Goal: Transaction & Acquisition: Book appointment/travel/reservation

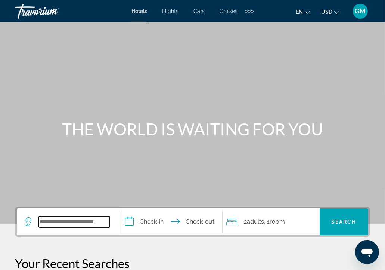
click at [42, 222] on input "Search widget" at bounding box center [74, 222] width 71 height 11
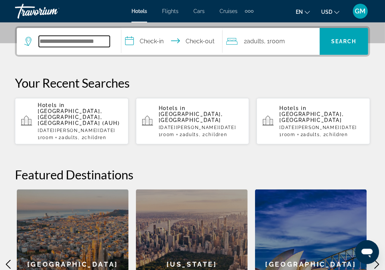
scroll to position [182, 0]
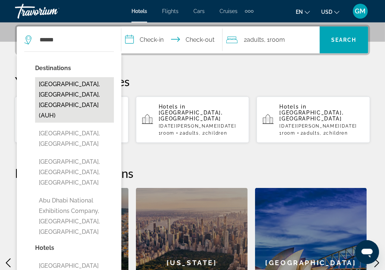
click at [51, 98] on button "[GEOGRAPHIC_DATA], [GEOGRAPHIC_DATA], [GEOGRAPHIC_DATA] (AUH)" at bounding box center [74, 100] width 79 height 46
type input "**********"
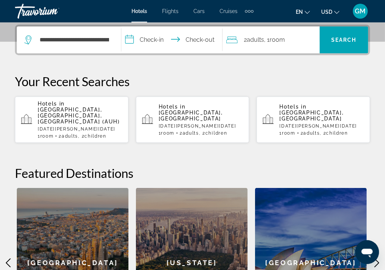
click at [131, 38] on input "**********" at bounding box center [173, 41] width 104 height 29
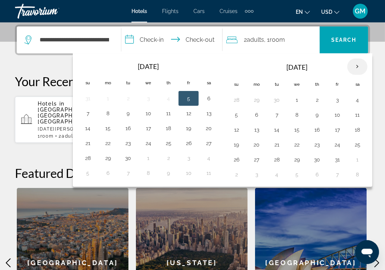
click at [355, 66] on th "Next month" at bounding box center [357, 67] width 20 height 16
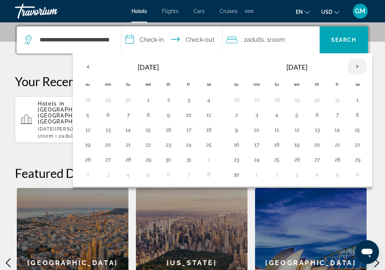
click at [355, 66] on th "Next month" at bounding box center [357, 67] width 20 height 16
click at [253, 114] on button "5" at bounding box center [257, 115] width 12 height 10
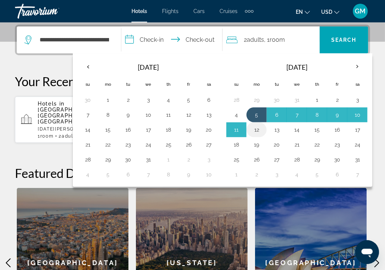
click at [255, 131] on button "12" at bounding box center [257, 130] width 12 height 10
type input "**********"
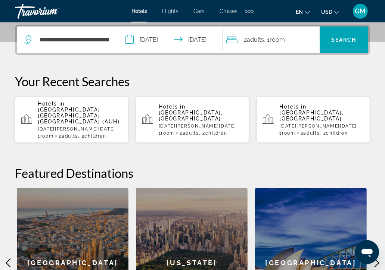
click at [289, 40] on div "2 Adult Adults , 1 Room rooms" at bounding box center [272, 40] width 93 height 10
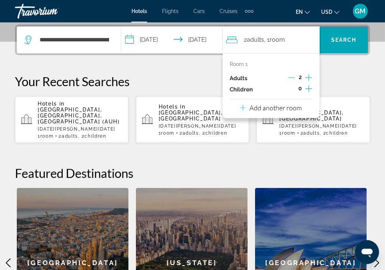
click at [308, 89] on icon "Increment children" at bounding box center [308, 88] width 7 height 9
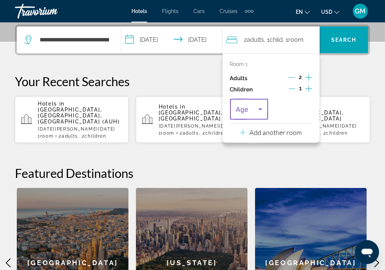
click at [260, 110] on icon "Travelers: 2 adults, 1 child" at bounding box center [260, 110] width 4 height 2
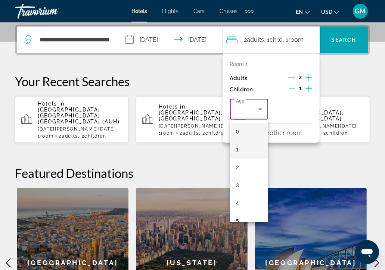
scroll to position [75, 0]
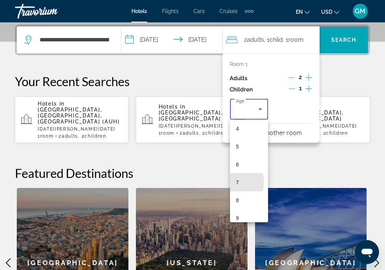
click at [237, 181] on span "7" at bounding box center [237, 182] width 3 height 9
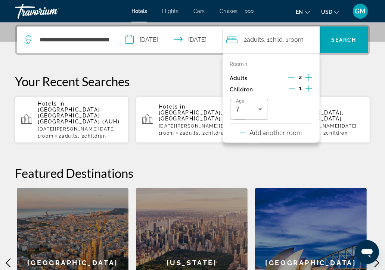
click at [308, 87] on icon "Increment children" at bounding box center [308, 88] width 7 height 9
click at [305, 108] on icon "Travelers: 2 adults, 2 children" at bounding box center [304, 109] width 9 height 9
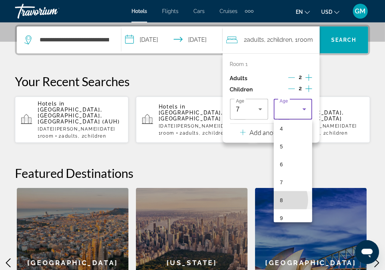
click at [279, 200] on mat-option "8" at bounding box center [293, 201] width 38 height 18
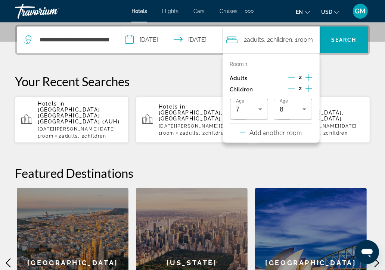
drag, startPoint x: 345, startPoint y: 167, endPoint x: 345, endPoint y: 149, distance: 17.6
click at [345, 166] on h2 "Featured Destinations" at bounding box center [192, 173] width 355 height 15
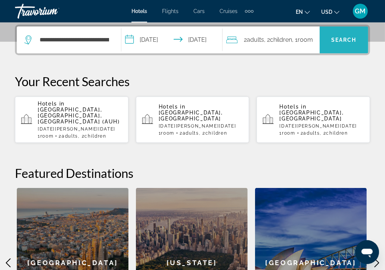
click at [346, 37] on span "Search" at bounding box center [343, 40] width 25 height 6
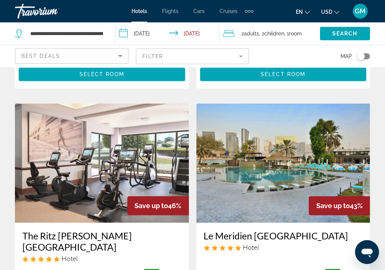
scroll to position [1199, 0]
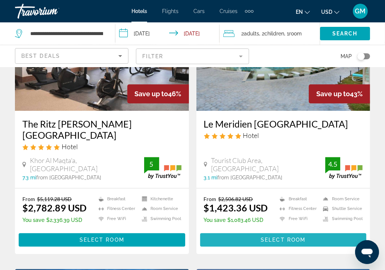
click at [290, 237] on span "Select Room" at bounding box center [283, 240] width 45 height 6
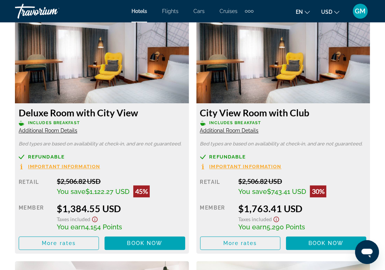
scroll to position [1344, 0]
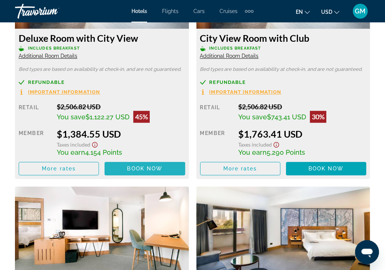
click at [148, 167] on span "Book now" at bounding box center [144, 169] width 35 height 6
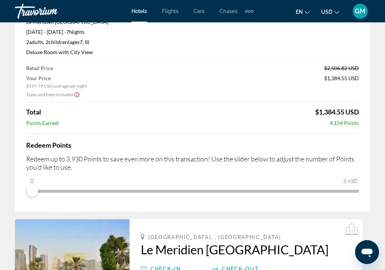
scroll to position [75, 0]
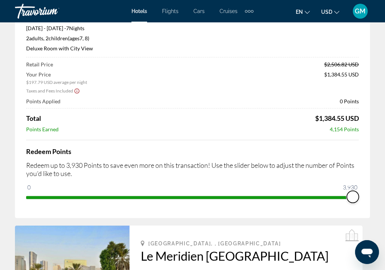
drag, startPoint x: 27, startPoint y: 186, endPoint x: 382, endPoint y: 210, distance: 356.6
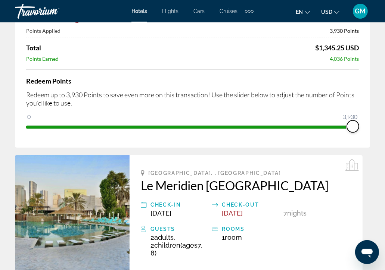
scroll to position [149, 0]
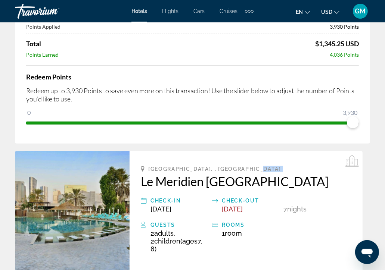
drag, startPoint x: 135, startPoint y: 179, endPoint x: 285, endPoint y: 170, distance: 150.0
click at [285, 170] on div "[GEOGRAPHIC_DATA], , [GEOGRAPHIC_DATA] [GEOGRAPHIC_DATA] [GEOGRAPHIC_DATA] Chec…" at bounding box center [246, 213] width 233 height 124
click at [139, 183] on div "[GEOGRAPHIC_DATA], , [GEOGRAPHIC_DATA] [GEOGRAPHIC_DATA] [GEOGRAPHIC_DATA] Chec…" at bounding box center [246, 213] width 233 height 124
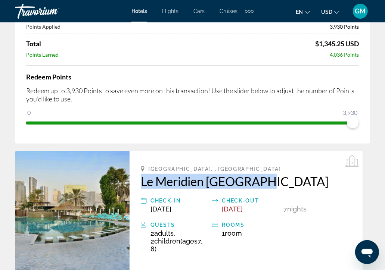
drag, startPoint x: 136, startPoint y: 177, endPoint x: 284, endPoint y: 179, distance: 148.3
click at [284, 179] on div "[GEOGRAPHIC_DATA], , [GEOGRAPHIC_DATA] [GEOGRAPHIC_DATA] [GEOGRAPHIC_DATA] Chec…" at bounding box center [246, 213] width 233 height 124
copy h2 "Le Meridien [GEOGRAPHIC_DATA]"
